Goal: Information Seeking & Learning: Learn about a topic

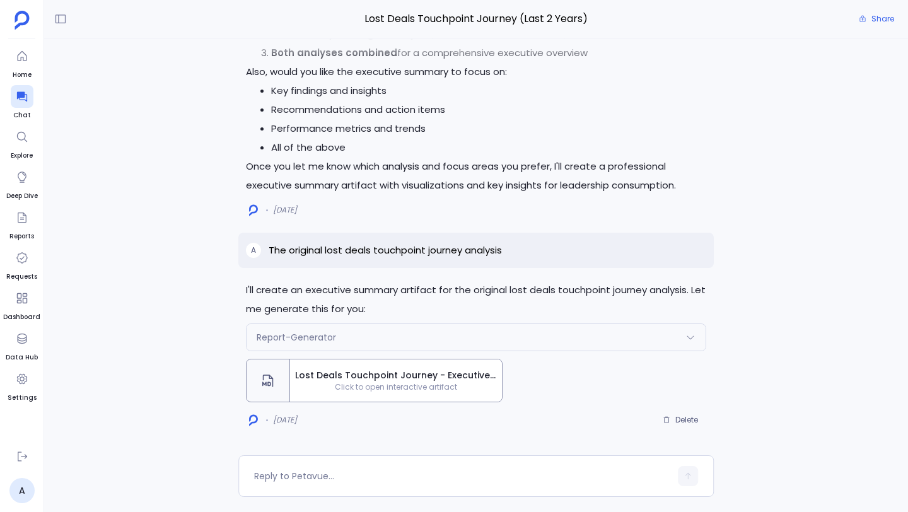
click at [341, 382] on span "Click to open interactive artifact" at bounding box center [396, 387] width 212 height 10
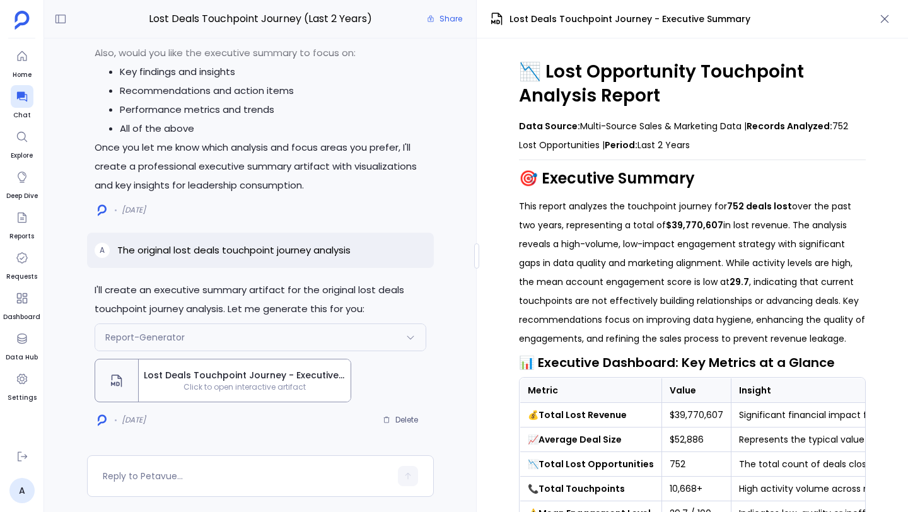
click at [590, 76] on h1 "📉 Lost Opportunity Touchpoint Analysis Report" at bounding box center [692, 84] width 347 height 48
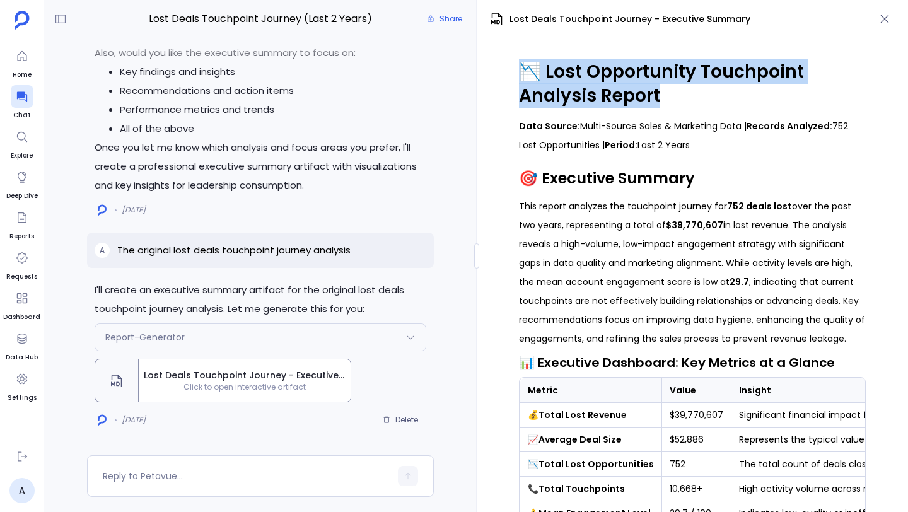
click at [590, 76] on h1 "📉 Lost Opportunity Touchpoint Analysis Report" at bounding box center [692, 84] width 347 height 48
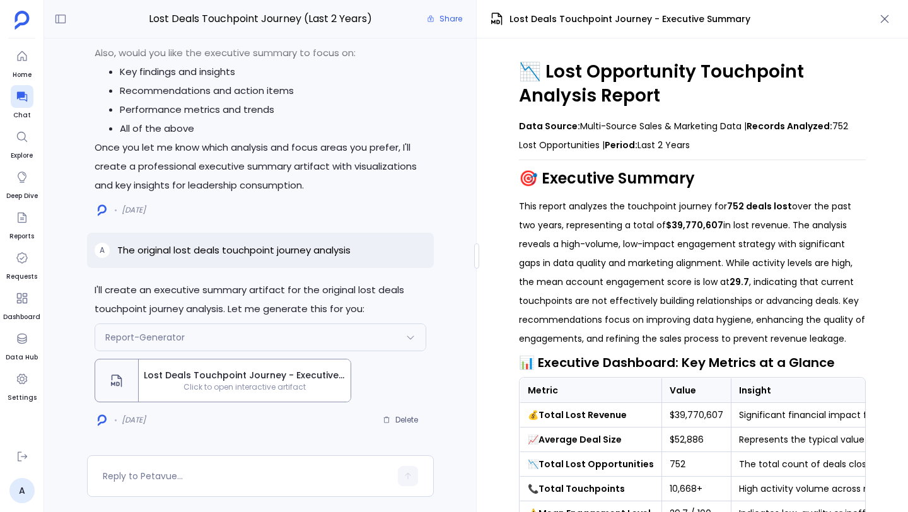
click at [558, 126] on strong "Data Source:" at bounding box center [549, 126] width 61 height 13
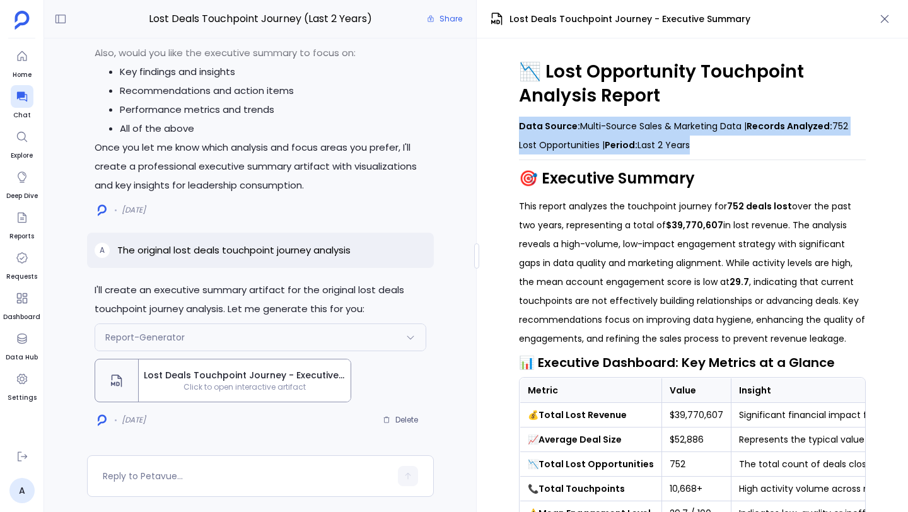
click at [558, 126] on strong "Data Source:" at bounding box center [549, 126] width 61 height 13
copy blockquote "Data Source: Multi-Source Sales & Marketing Data | Records Analyzed: 752 Lost O…"
click at [625, 174] on h2 "🎯 Executive Summary" at bounding box center [692, 178] width 347 height 21
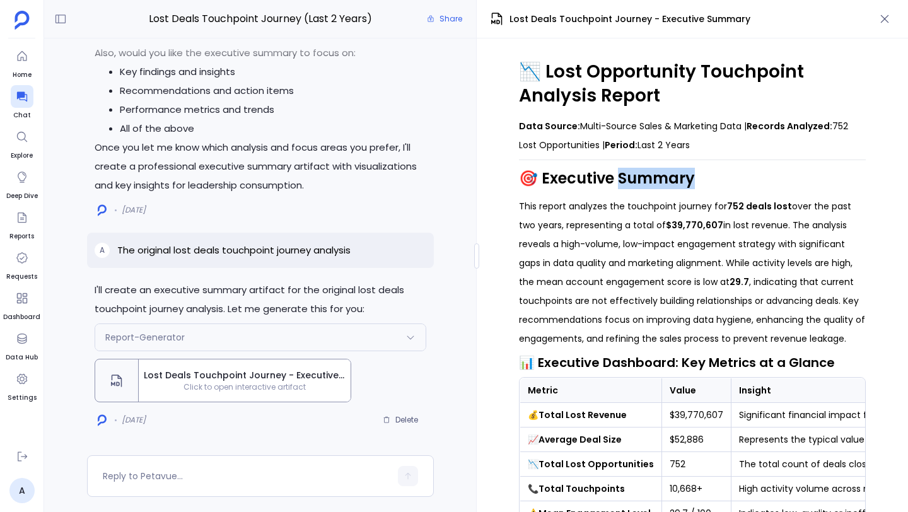
click at [625, 174] on h2 "🎯 Executive Summary" at bounding box center [692, 178] width 347 height 21
copy div "🎯 Executive Summary"
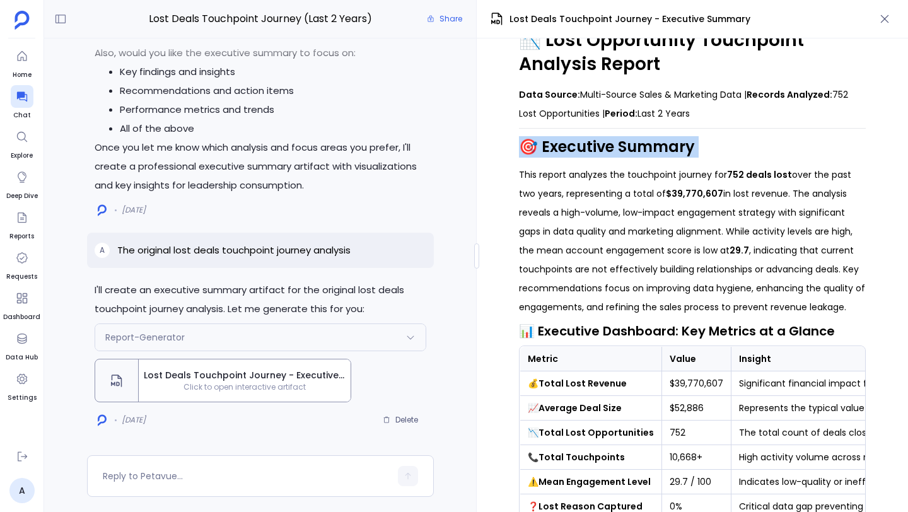
scroll to position [44, 0]
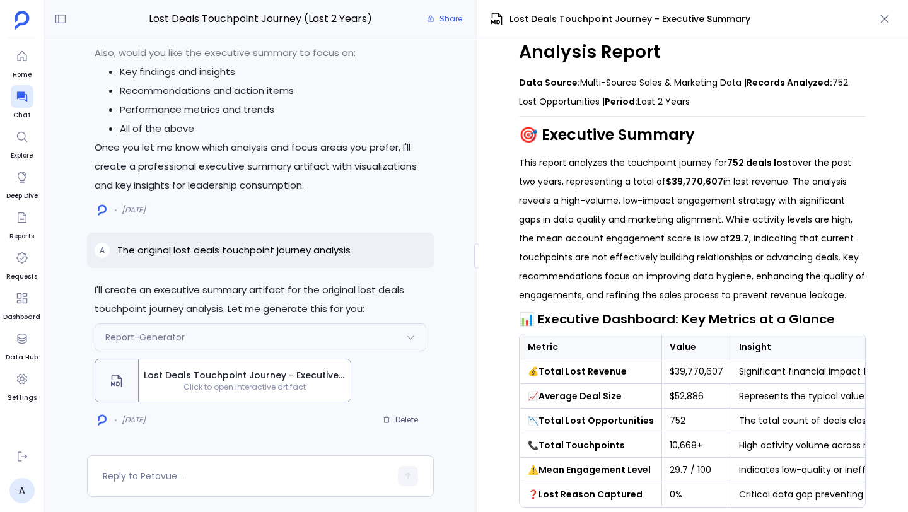
click at [523, 155] on p "This report analyzes the touchpoint journey for 752 deals lost over the past tw…" at bounding box center [692, 228] width 347 height 151
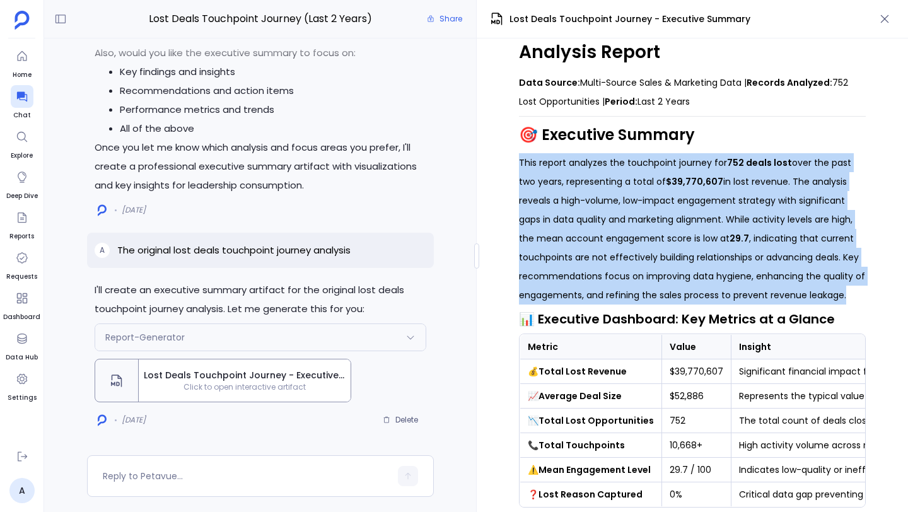
drag, startPoint x: 519, startPoint y: 163, endPoint x: 861, endPoint y: 298, distance: 368.4
click at [861, 298] on p "This report analyzes the touchpoint journey for 752 deals lost over the past tw…" at bounding box center [692, 228] width 347 height 151
copy p "This report analyzes the touchpoint journey for 752 deals lost over the past tw…"
click at [611, 317] on h3 "📊 Executive Dashboard: Key Metrics at a Glance" at bounding box center [692, 319] width 347 height 19
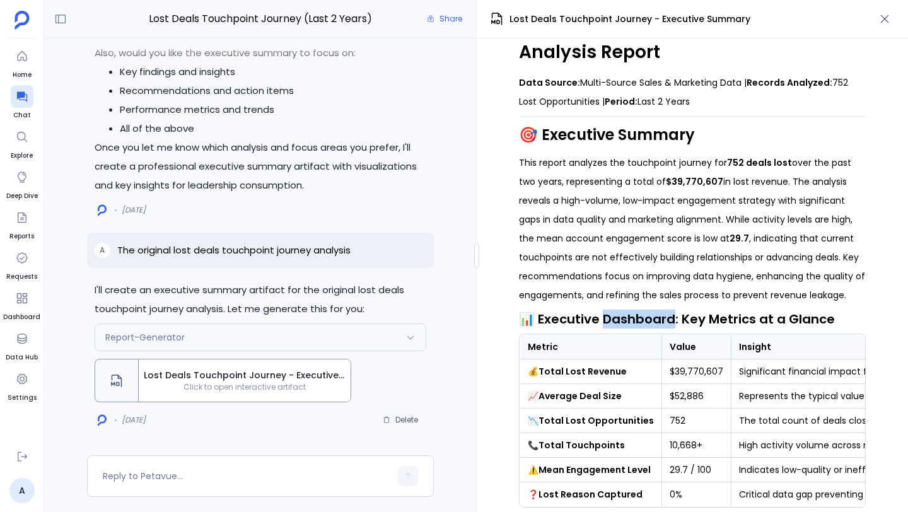
click at [611, 317] on h3 "📊 Executive Dashboard: Key Metrics at a Glance" at bounding box center [692, 319] width 347 height 19
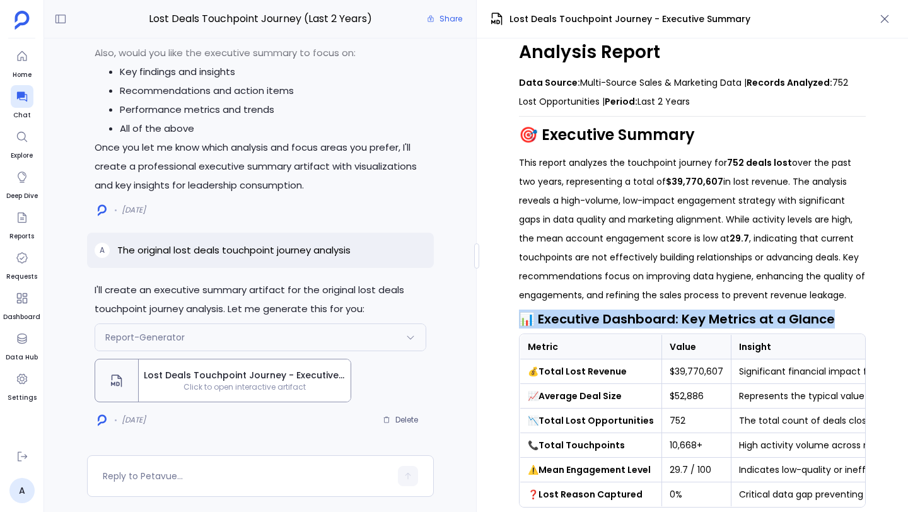
click at [611, 316] on h3 "📊 Executive Dashboard: Key Metrics at a Glance" at bounding box center [692, 319] width 347 height 19
copy div "📊 Executive Dashboard: Key Metrics at a Glance"
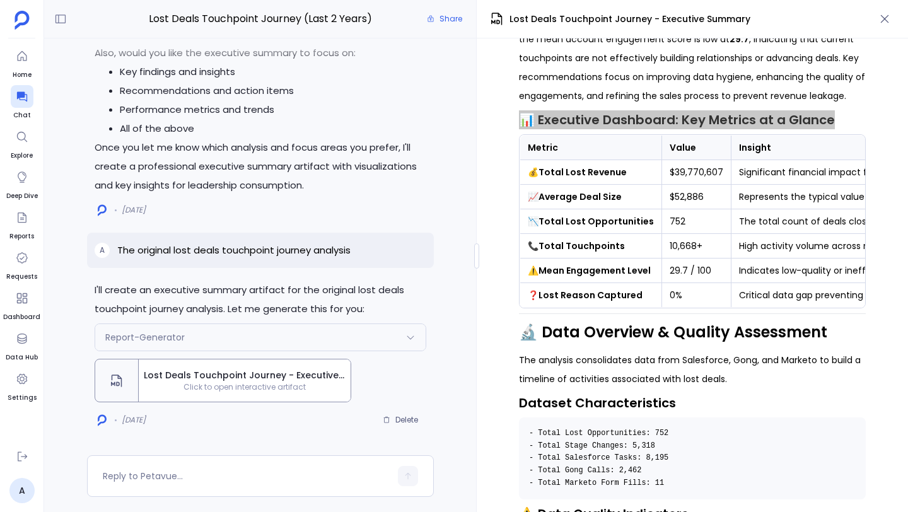
scroll to position [244, 0]
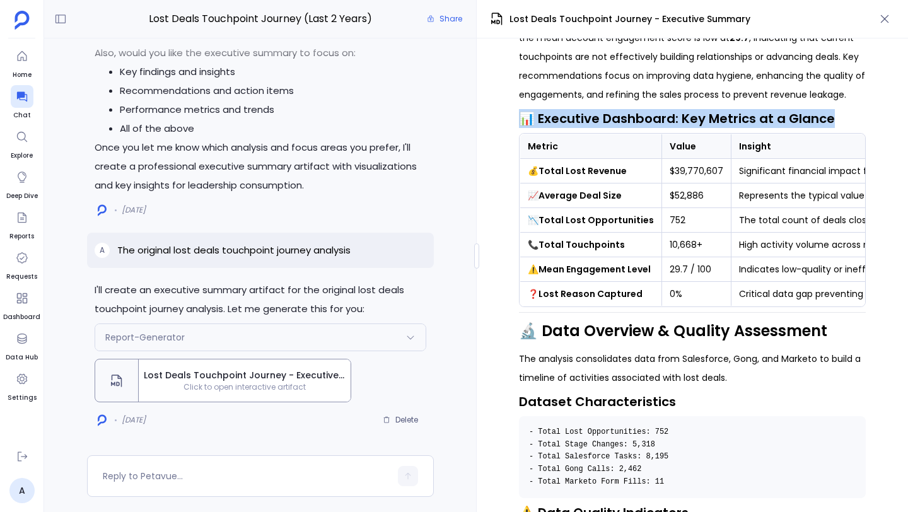
click at [544, 146] on th "Metric" at bounding box center [591, 146] width 142 height 25
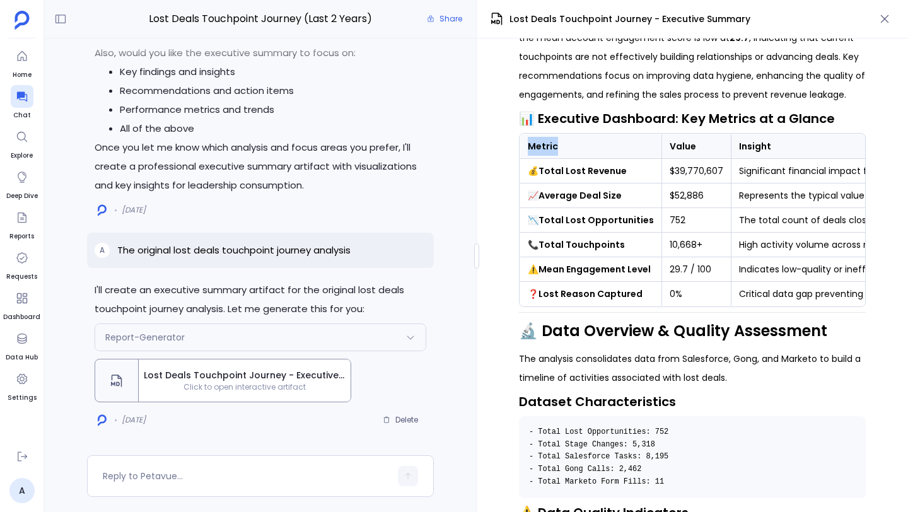
click at [544, 146] on th "Metric" at bounding box center [591, 146] width 142 height 25
copy th "Metric"
click at [683, 144] on th "Value" at bounding box center [696, 146] width 69 height 25
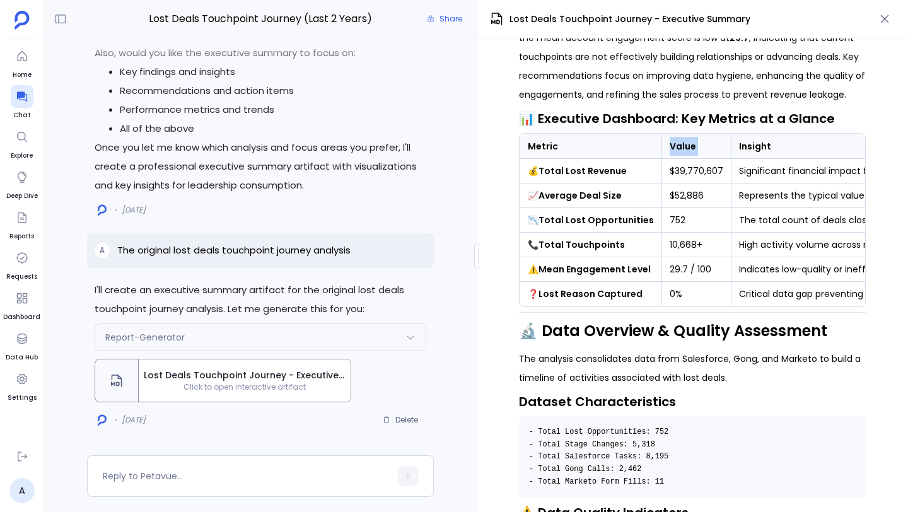
copy th "Value"
click at [751, 142] on th "Insight" at bounding box center [850, 146] width 236 height 25
copy th "Insight"
click at [597, 171] on strong "Total Lost Revenue" at bounding box center [583, 171] width 88 height 13
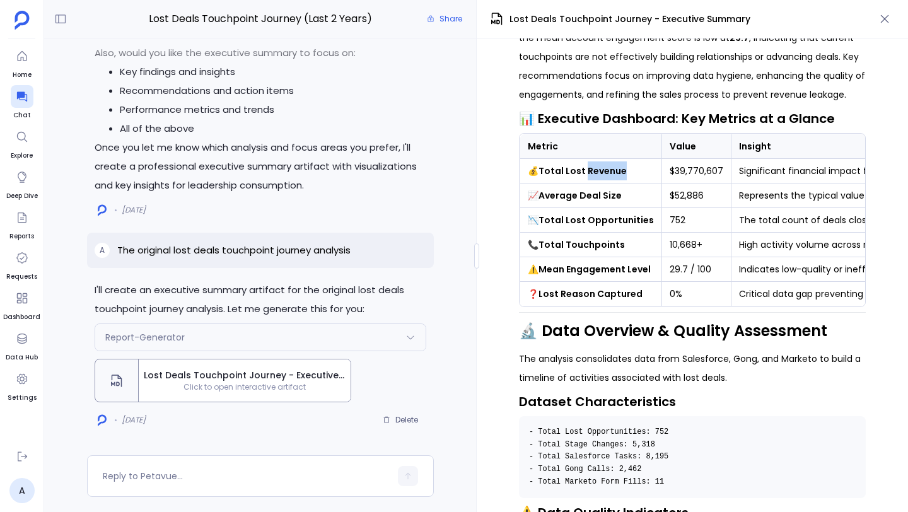
click at [597, 171] on strong "Total Lost Revenue" at bounding box center [583, 171] width 88 height 13
copy td "💰 Total Lost Revenue"
click at [585, 197] on strong "Average Deal Size" at bounding box center [580, 195] width 83 height 13
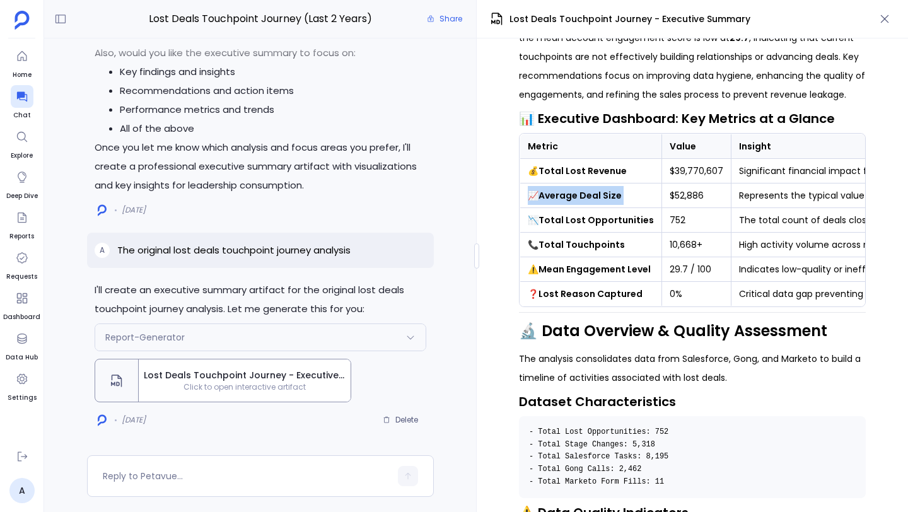
click at [585, 197] on strong "Average Deal Size" at bounding box center [580, 195] width 83 height 13
copy td "📈 Average Deal Size"
click at [589, 220] on strong "Total Lost Opportunities" at bounding box center [596, 220] width 115 height 13
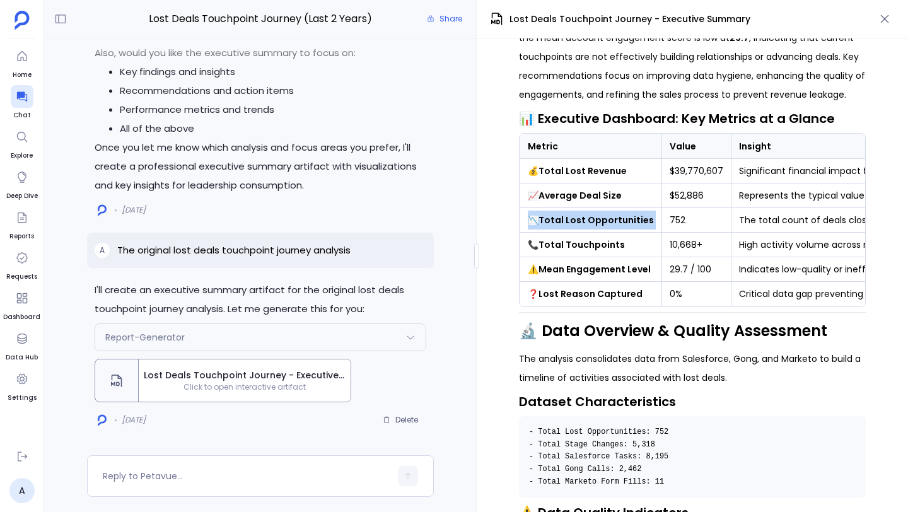
copy td "📉 Total Lost Opportunities"
click at [586, 242] on strong "Total Touchpoints" at bounding box center [582, 244] width 86 height 13
click at [584, 269] on strong "Mean Engagement Level" at bounding box center [595, 269] width 112 height 13
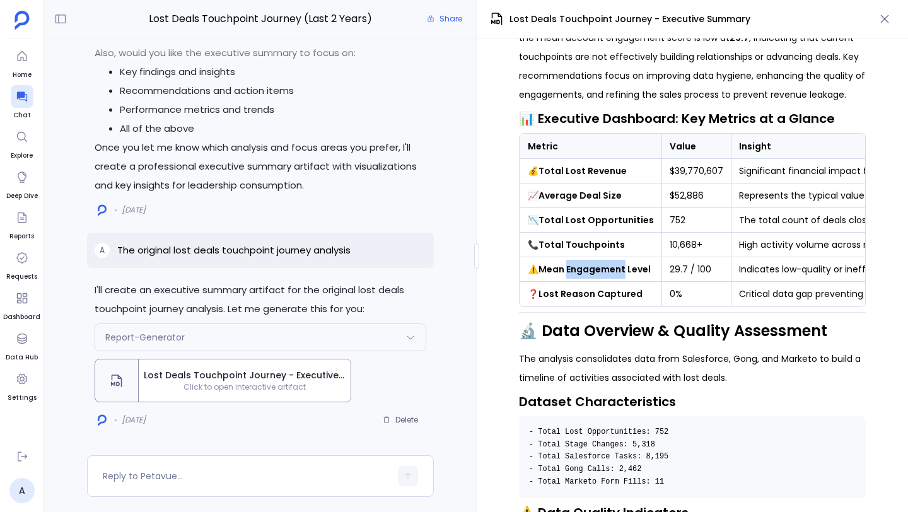
click at [584, 269] on strong "Mean Engagement Level" at bounding box center [595, 269] width 112 height 13
click at [595, 297] on strong "Lost Reason Captured" at bounding box center [591, 294] width 104 height 13
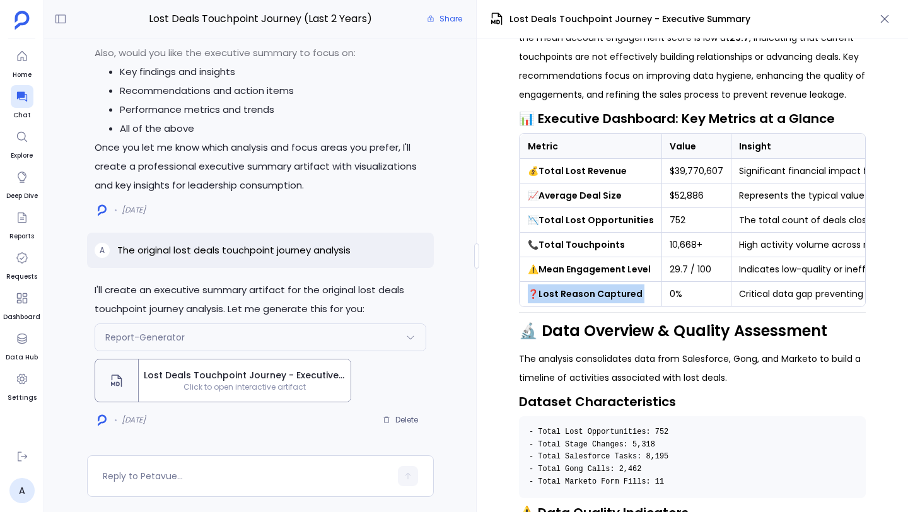
click at [667, 170] on td "$39,770,607" at bounding box center [696, 171] width 69 height 25
click at [691, 196] on td "$52,886" at bounding box center [696, 196] width 69 height 25
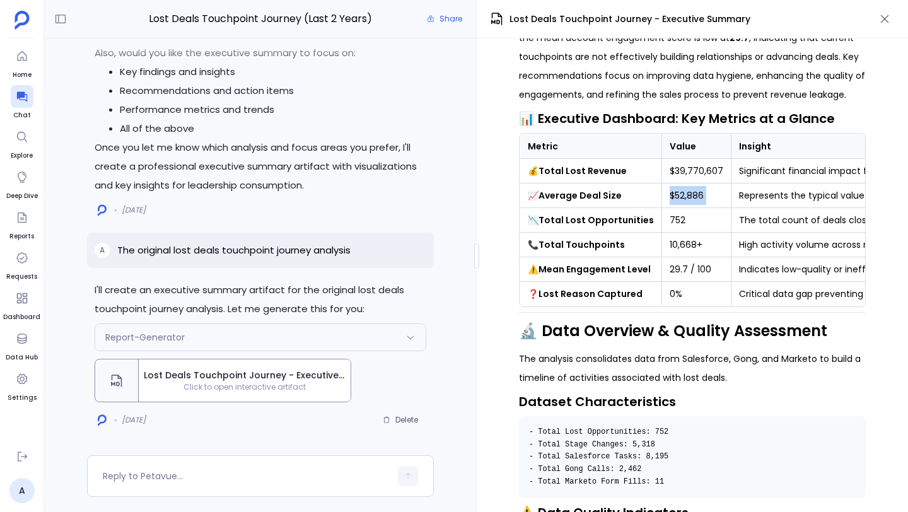
click at [691, 195] on td "$52,886" at bounding box center [696, 196] width 69 height 25
click at [674, 225] on td "752" at bounding box center [696, 220] width 69 height 25
click at [677, 242] on td "10,668+" at bounding box center [696, 245] width 69 height 25
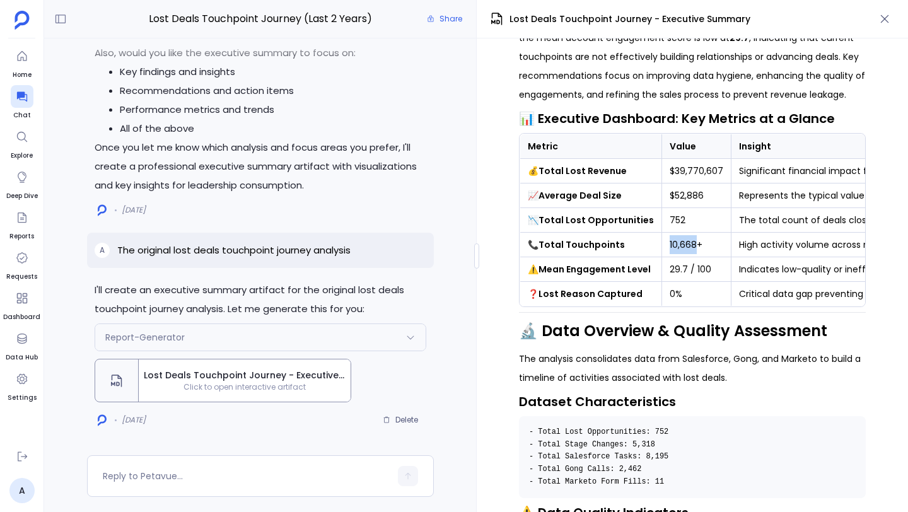
click at [677, 242] on td "10,668+" at bounding box center [696, 245] width 69 height 25
click at [693, 264] on td "29.7 / 100" at bounding box center [696, 269] width 69 height 25
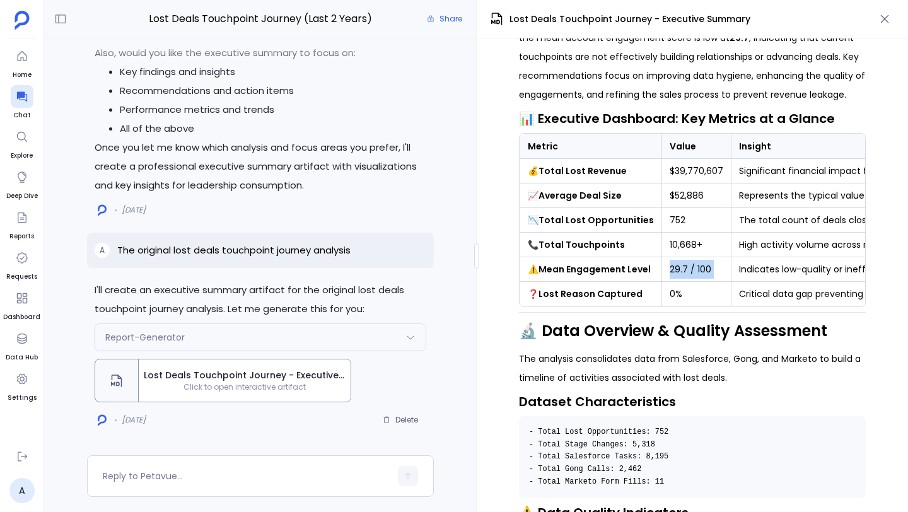
click at [668, 297] on td "0%" at bounding box center [696, 294] width 69 height 25
click at [761, 172] on td "Significant financial impact from lost deals." at bounding box center [850, 171] width 236 height 25
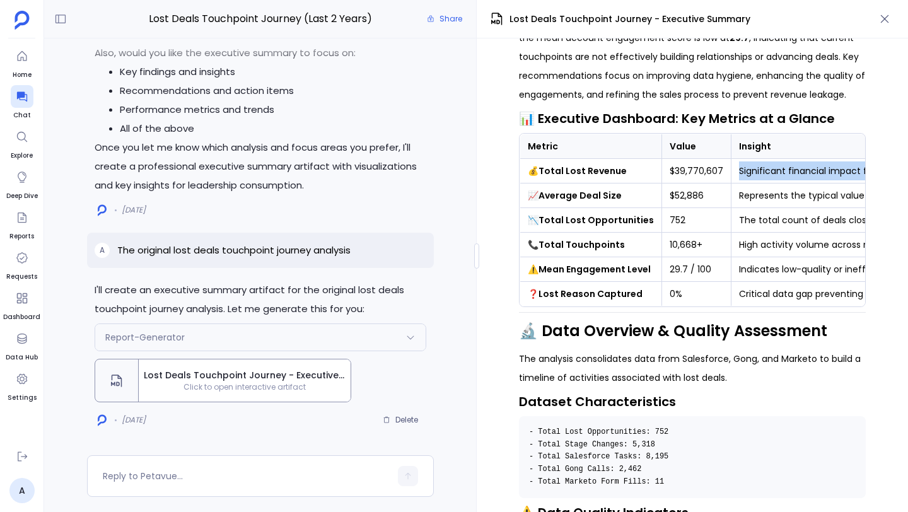
click at [761, 172] on td "Significant financial impact from lost deals." at bounding box center [850, 171] width 236 height 25
click at [763, 192] on td "Represents the typical value of a lost opportunity." at bounding box center [850, 196] width 236 height 25
click at [778, 218] on td "The total count of deals closed-lost in the period." at bounding box center [850, 220] width 236 height 25
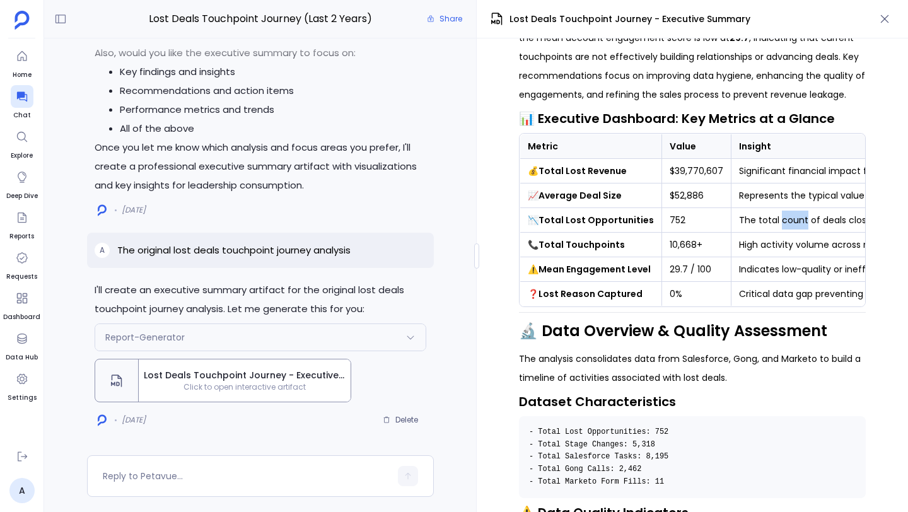
click at [778, 218] on td "The total count of deals closed-lost in the period." at bounding box center [850, 220] width 236 height 25
click at [812, 240] on td "High activity volume across multiple platforms." at bounding box center [850, 245] width 236 height 25
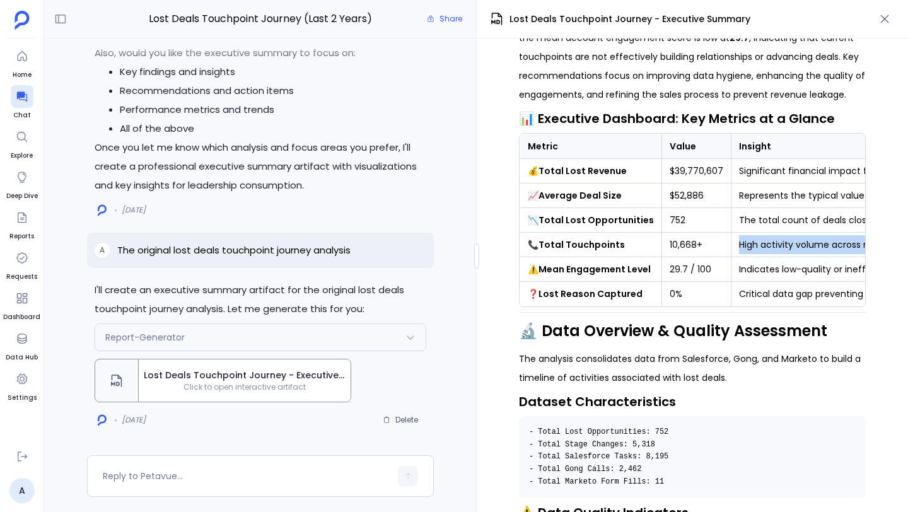
click at [794, 266] on td "Indicates low-quality or ineffective engagement." at bounding box center [850, 269] width 236 height 25
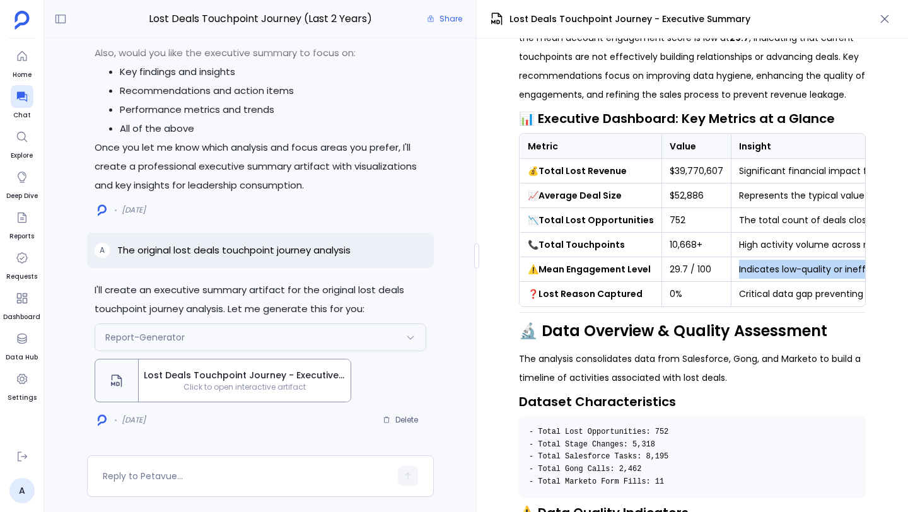
click at [794, 266] on td "Indicates low-quality or ineffective engagement." at bounding box center [850, 269] width 236 height 25
click at [758, 296] on td "Critical data gap preventing root cause analysis." at bounding box center [850, 294] width 236 height 25
click at [560, 325] on h2 "🔬 Data Overview & Quality Assessment" at bounding box center [692, 330] width 347 height 21
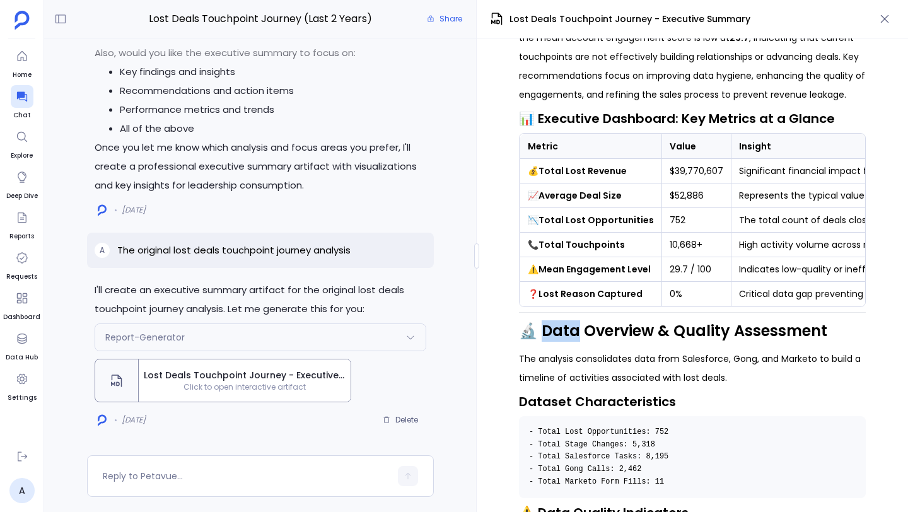
click at [560, 325] on h2 "🔬 Data Overview & Quality Assessment" at bounding box center [692, 330] width 347 height 21
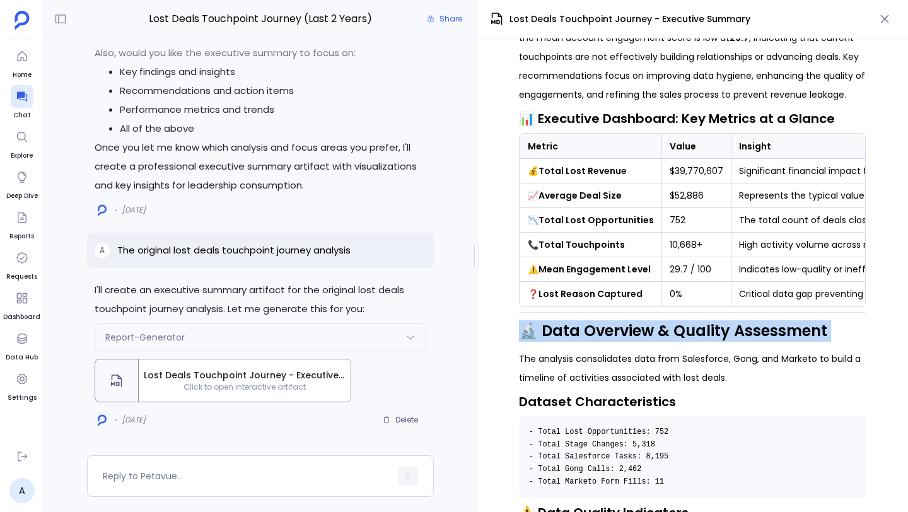
click at [560, 325] on h2 "🔬 Data Overview & Quality Assessment" at bounding box center [692, 330] width 347 height 21
click at [554, 370] on p "The analysis consolidates data from Salesforce, Gong, and Marketo to build a ti…" at bounding box center [692, 368] width 347 height 38
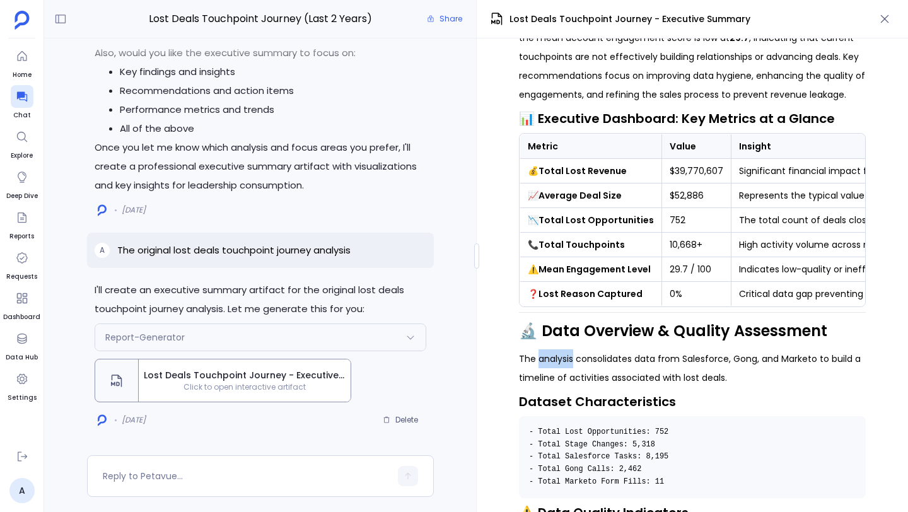
click at [554, 370] on p "The analysis consolidates data from Salesforce, Gong, and Marketo to build a ti…" at bounding box center [692, 368] width 347 height 38
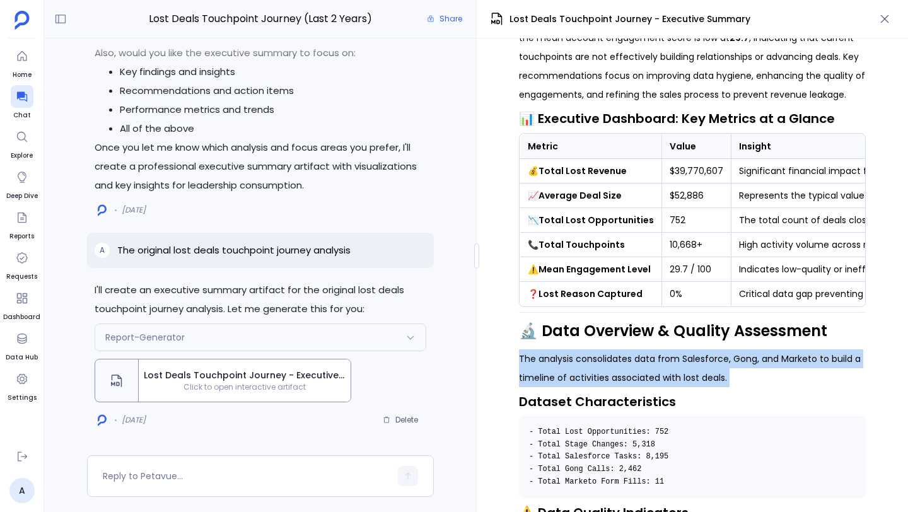
click at [554, 370] on p "The analysis consolidates data from Salesforce, Gong, and Marketo to build a ti…" at bounding box center [692, 368] width 347 height 38
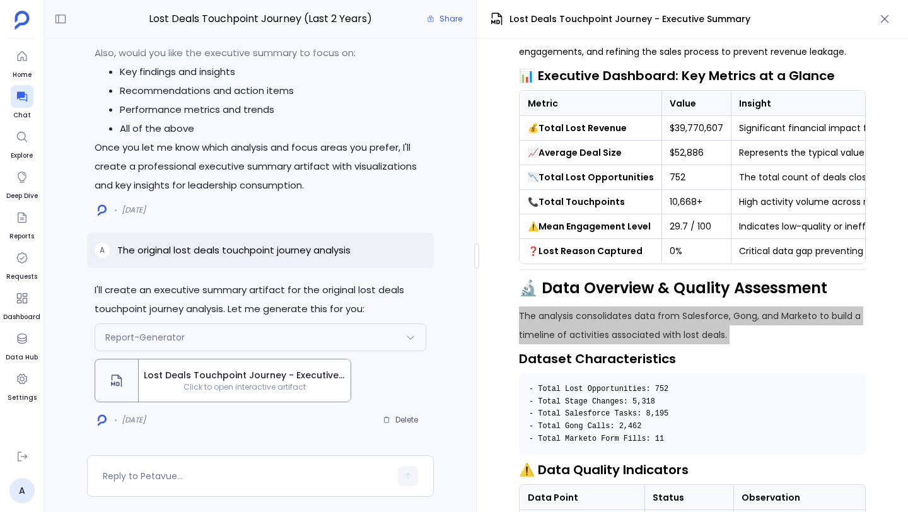
scroll to position [351, 0]
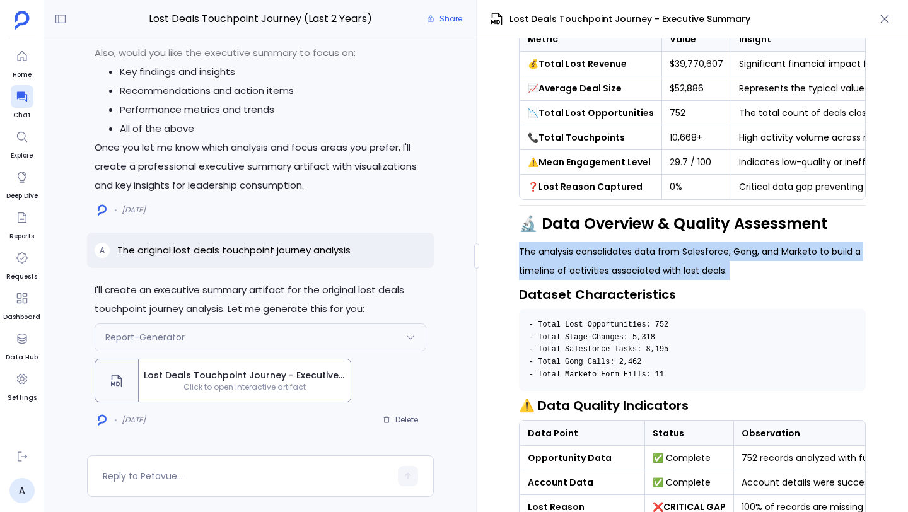
click at [582, 290] on h3 "Dataset Characteristics" at bounding box center [692, 294] width 347 height 19
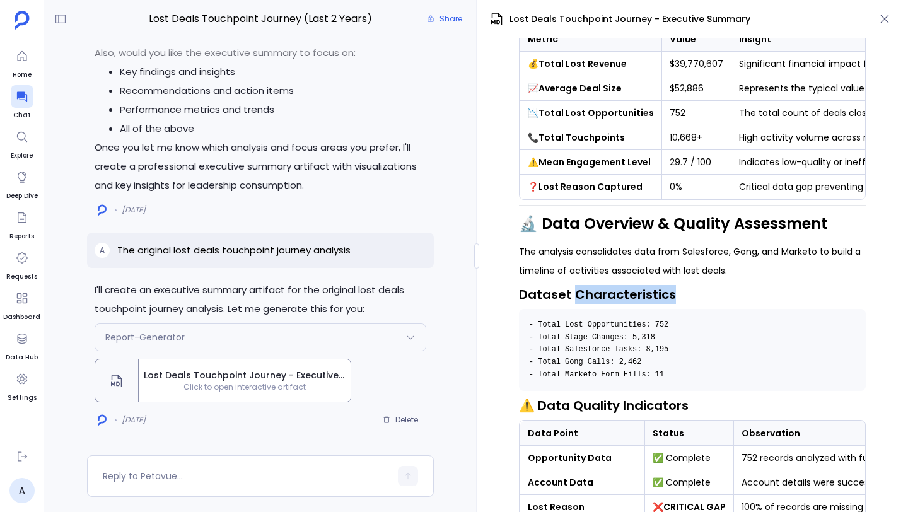
click at [582, 290] on h3 "Dataset Characteristics" at bounding box center [692, 294] width 347 height 19
click at [599, 360] on pre "- Total Lost Opportunities: 752 - Total Stage Changes: 5,318 - Total Salesforce…" at bounding box center [692, 350] width 347 height 82
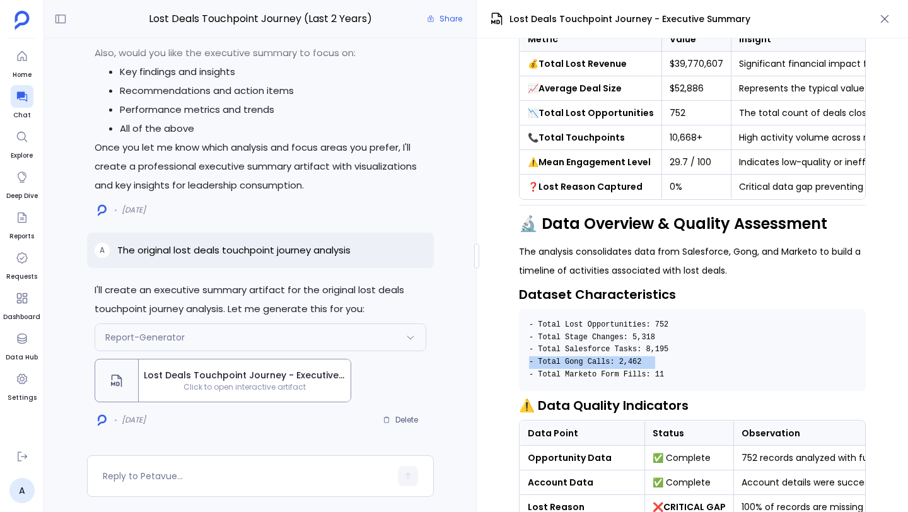
click at [599, 360] on pre "- Total Lost Opportunities: 752 - Total Stage Changes: 5,318 - Total Salesforce…" at bounding box center [692, 350] width 347 height 82
click at [693, 367] on pre "- Total Lost Opportunities: 752 - Total Stage Changes: 5,318 - Total Salesforce…" at bounding box center [692, 350] width 347 height 82
drag, startPoint x: 654, startPoint y: 375, endPoint x: 523, endPoint y: 314, distance: 144.8
click at [523, 314] on pre "- Total Lost Opportunities: 752 - Total Stage Changes: 5,318 - Total Salesforce…" at bounding box center [692, 350] width 347 height 82
